Goal: Task Accomplishment & Management: Use online tool/utility

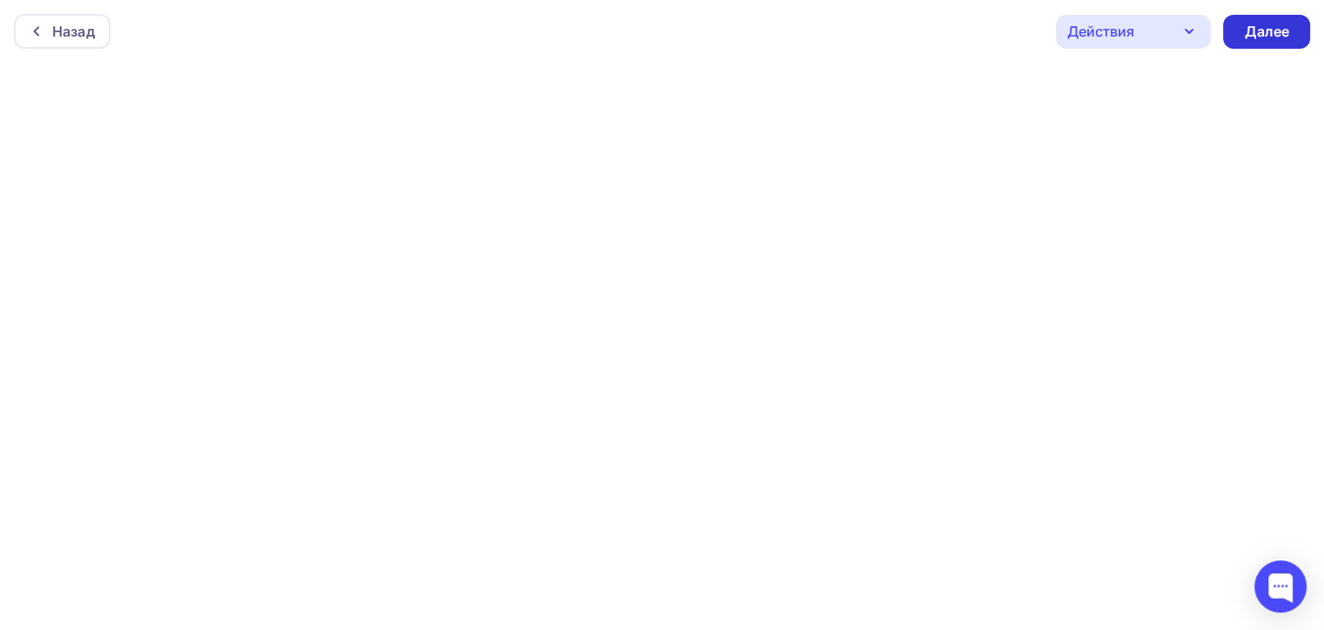
click at [1265, 28] on div "Далее" at bounding box center [1266, 32] width 45 height 20
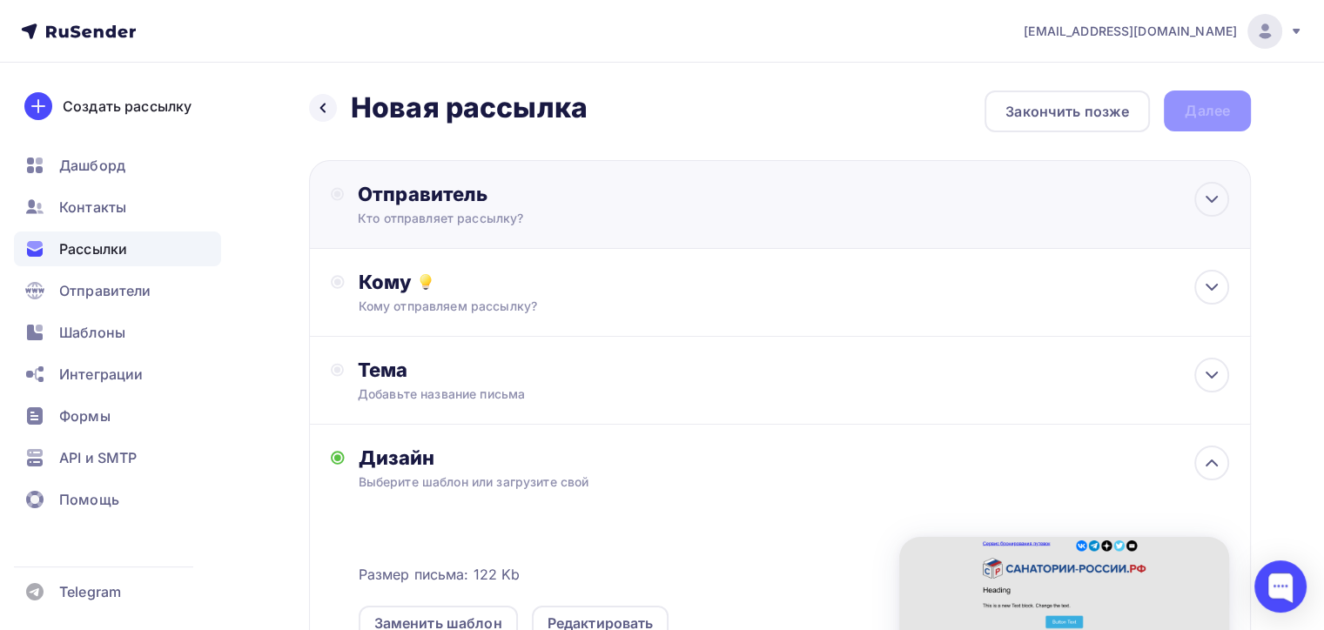
click at [627, 216] on div "Кто отправляет рассылку?" at bounding box center [527, 218] width 339 height 17
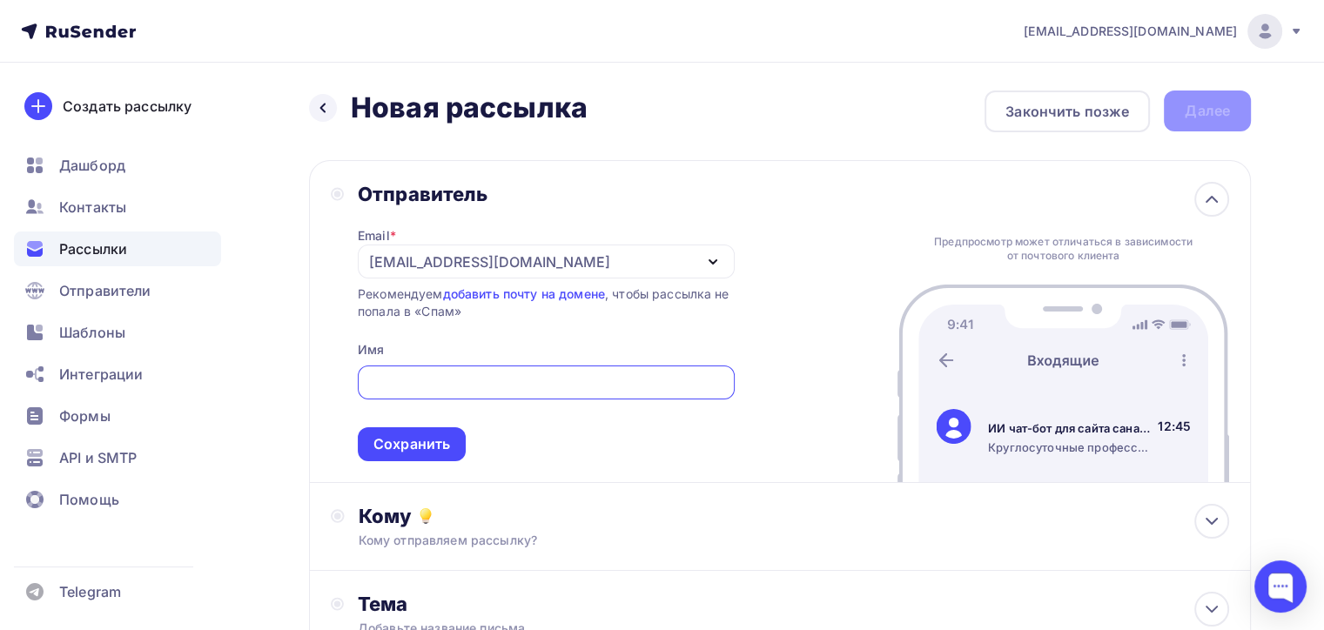
click at [560, 524] on div "Кому" at bounding box center [794, 516] width 870 height 24
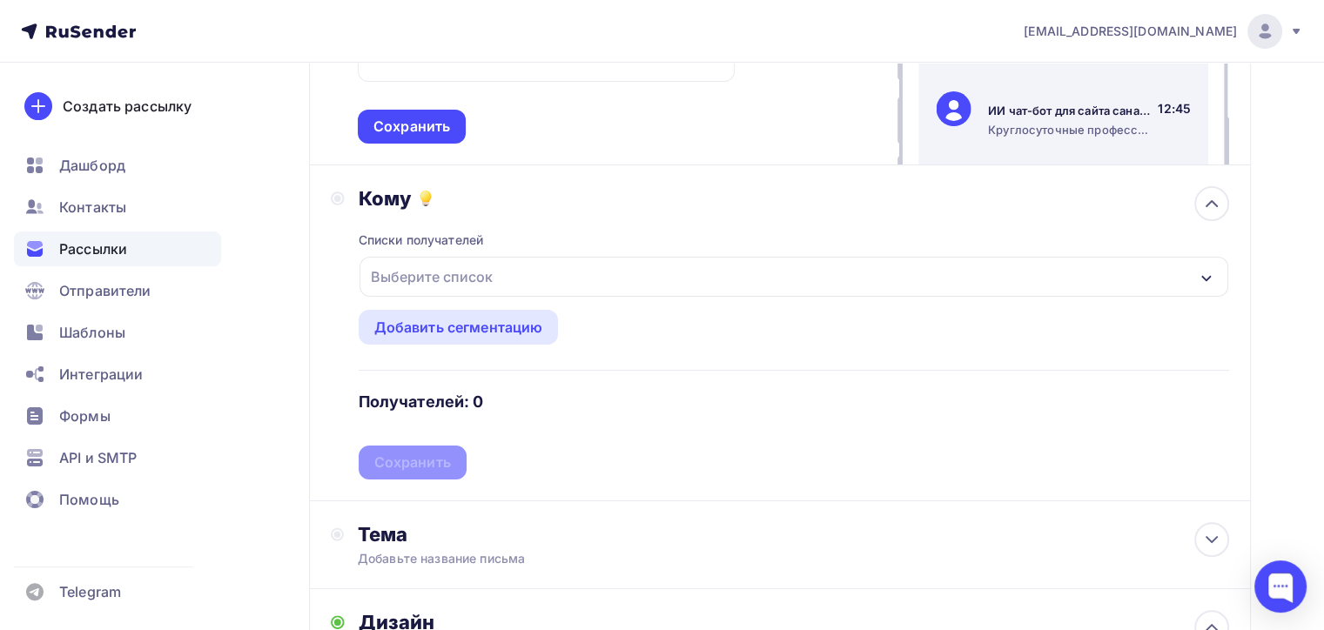
scroll to position [348, 0]
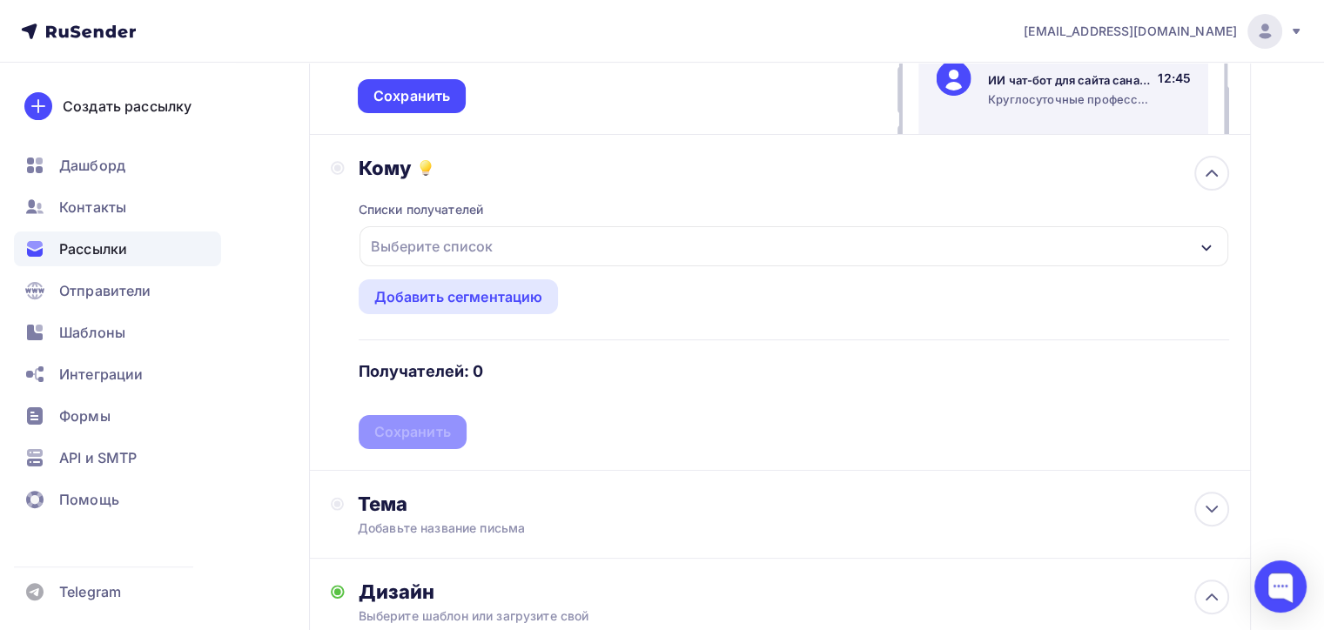
click at [519, 246] on div "Выберите список" at bounding box center [793, 246] width 869 height 40
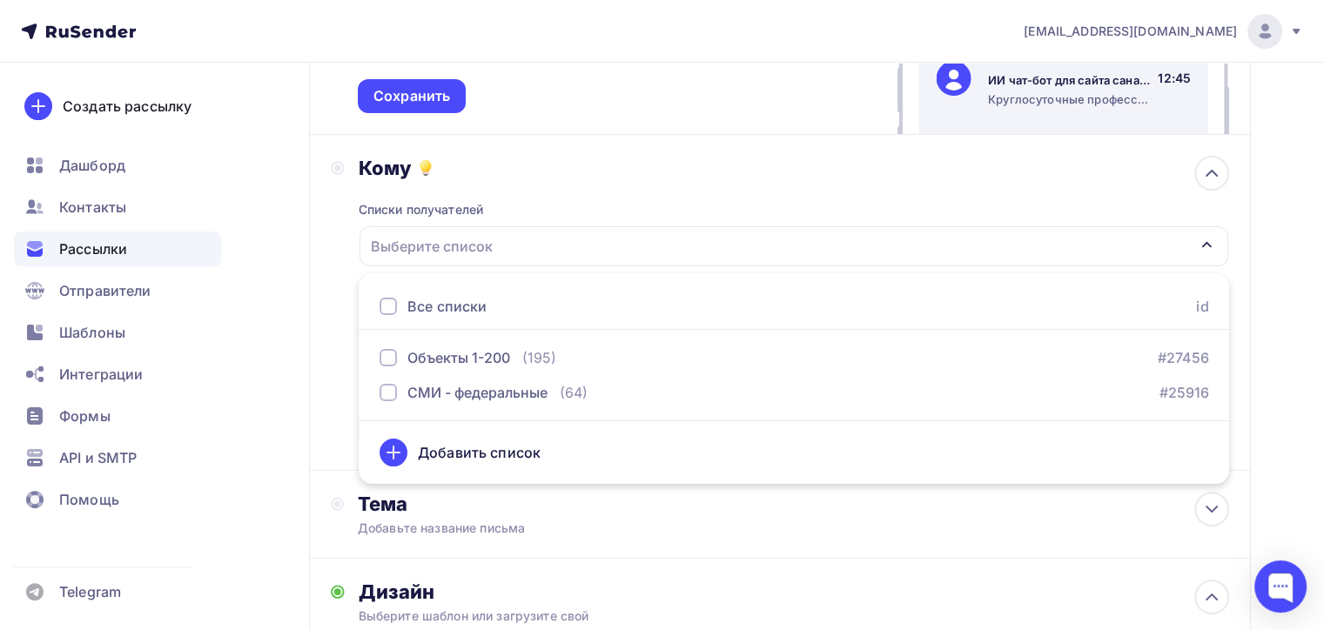
click at [616, 151] on div "Кому Списки получателей Выберите список Все списки id Объекты 1-200 (195) #2745…" at bounding box center [780, 303] width 942 height 336
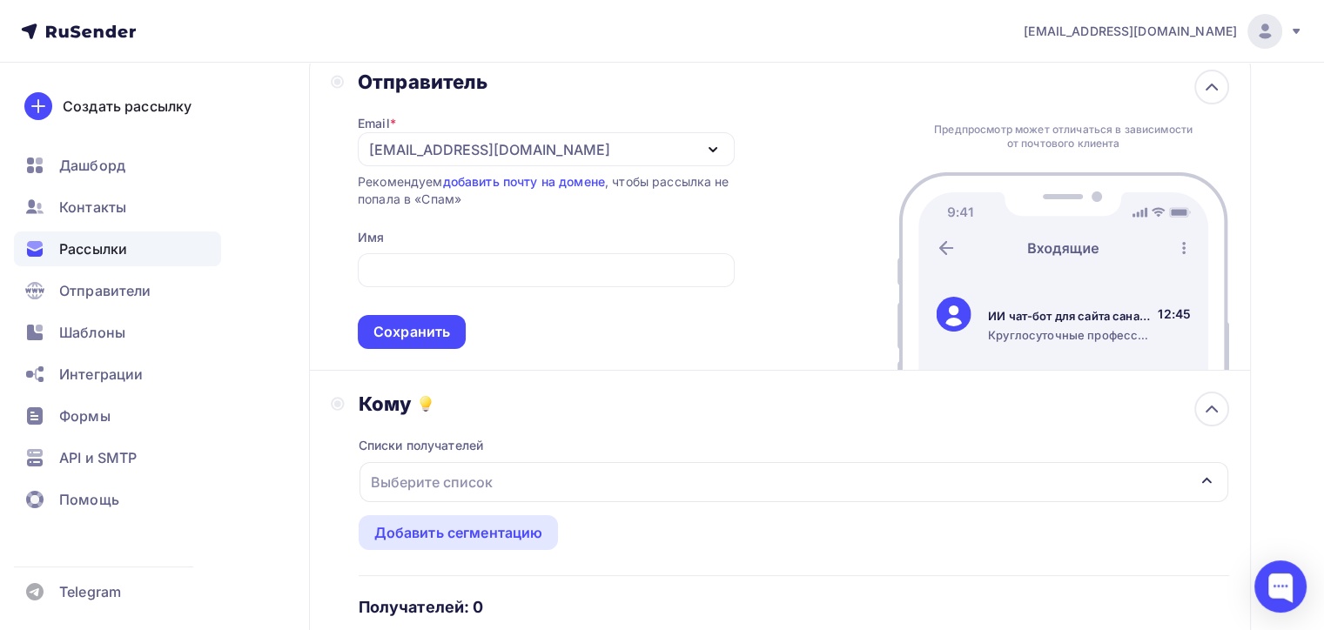
scroll to position [0, 0]
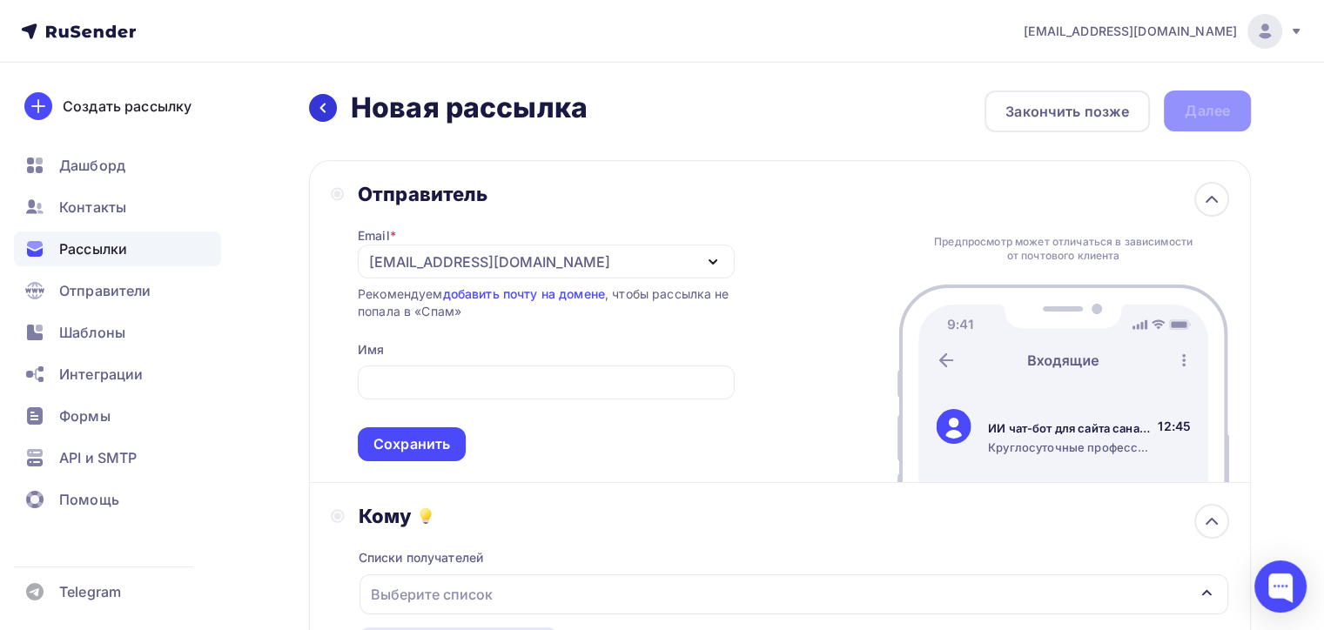
click at [326, 104] on icon at bounding box center [323, 108] width 14 height 14
